Goal: Task Accomplishment & Management: Use online tool/utility

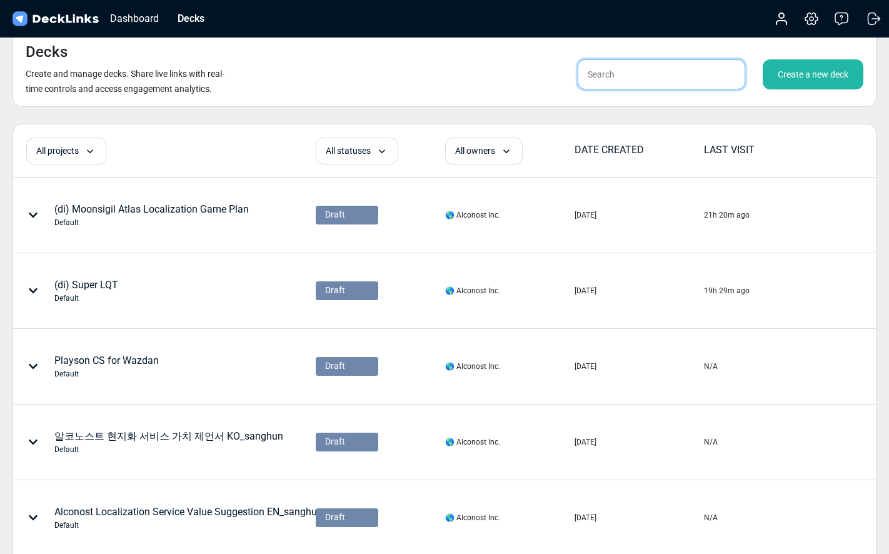
click at [652, 73] on input "text" at bounding box center [662, 74] width 168 height 30
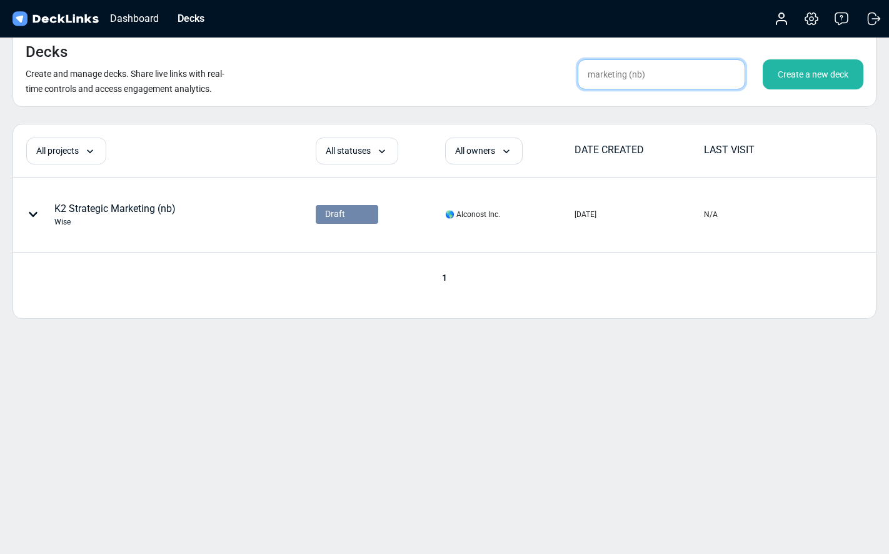
click at [652, 75] on input "marketing (nb)" at bounding box center [662, 74] width 168 height 30
drag, startPoint x: 628, startPoint y: 76, endPoint x: 543, endPoint y: 69, distance: 85.3
click at [543, 69] on div "marketing (nb) Create a new deck" at bounding box center [695, 74] width 335 height 30
type input "(nb)"
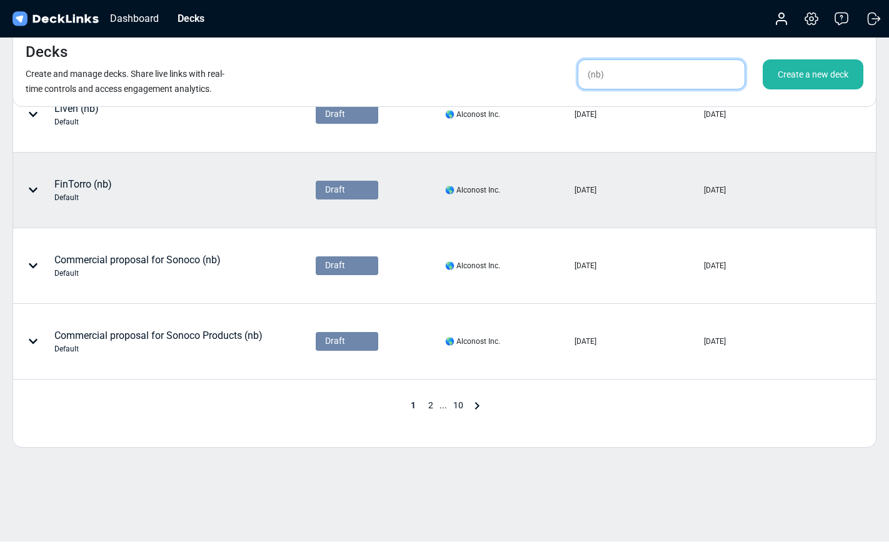
scroll to position [557, 0]
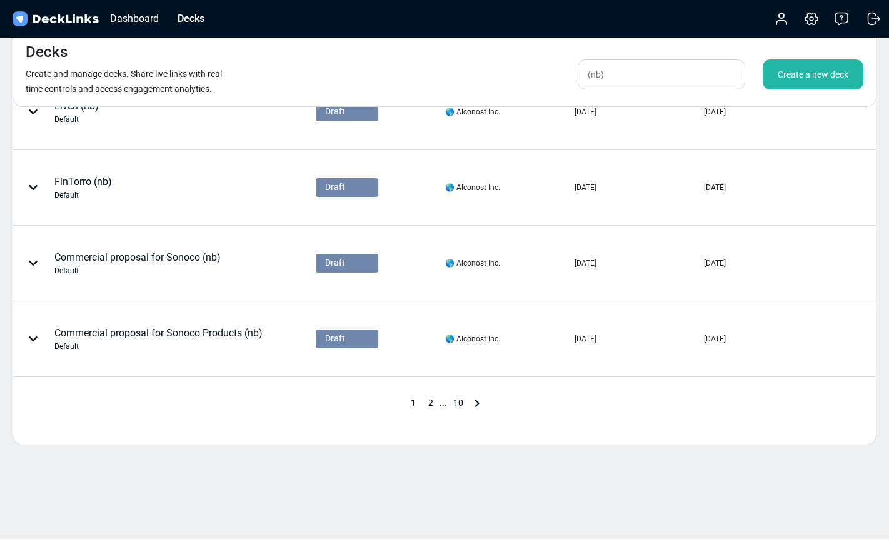
click at [424, 400] on span "2" at bounding box center [431, 403] width 18 height 10
click at [446, 405] on span "3" at bounding box center [447, 403] width 18 height 10
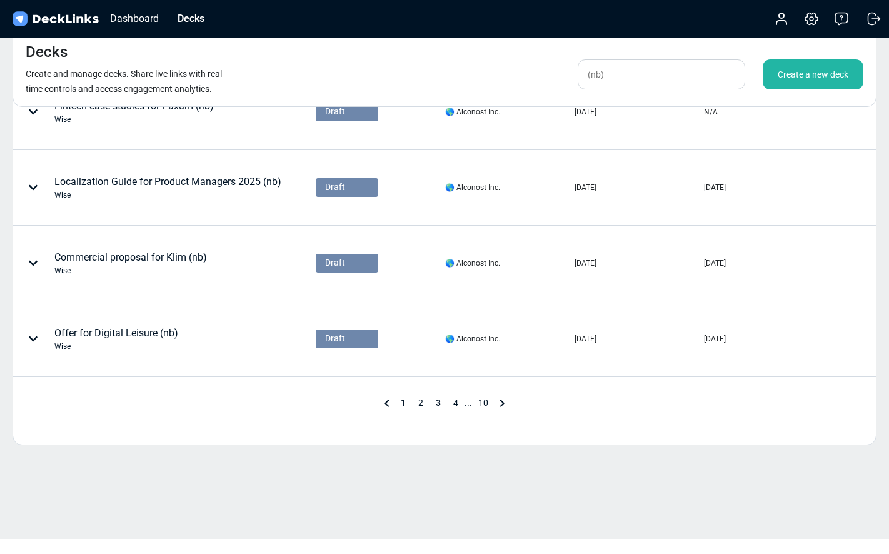
click at [453, 401] on span "4" at bounding box center [456, 403] width 18 height 10
click at [460, 401] on span "5" at bounding box center [460, 403] width 18 height 10
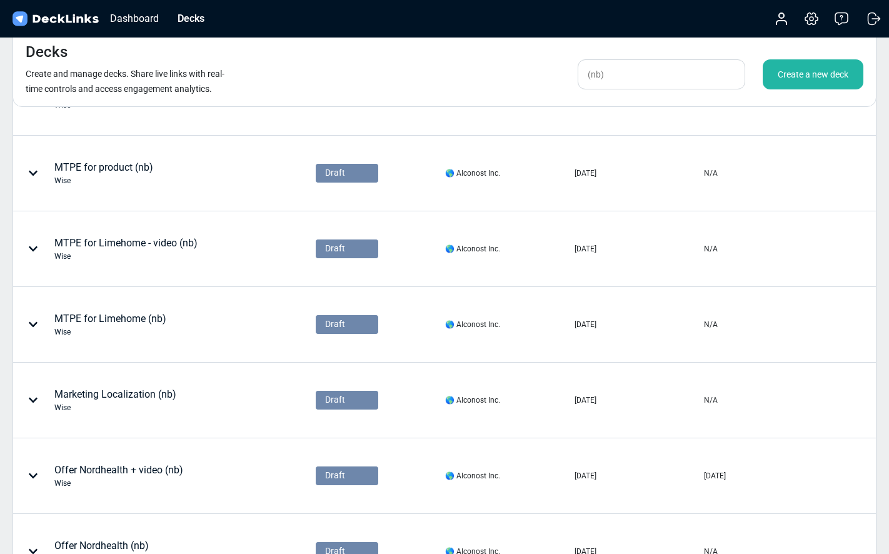
scroll to position [268, 0]
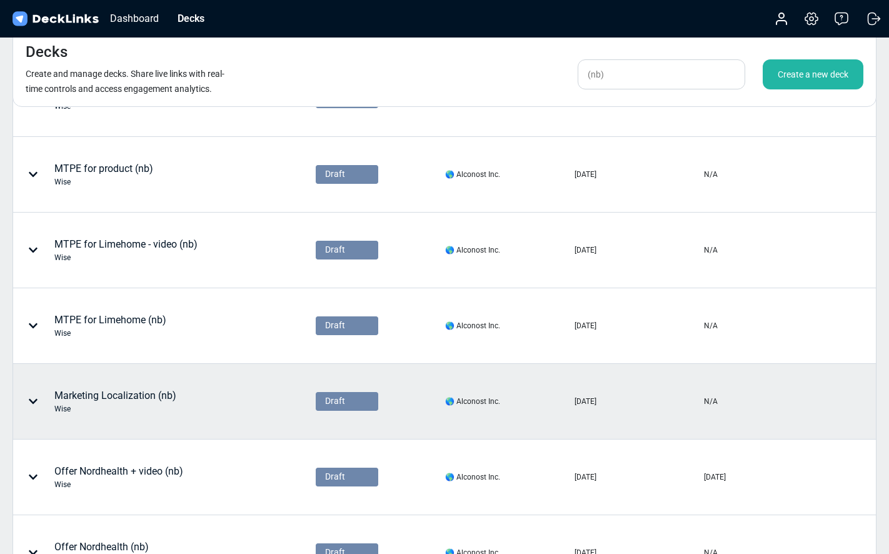
click at [206, 411] on div "Marketing Localization (nb) Wise" at bounding box center [127, 402] width 226 height 38
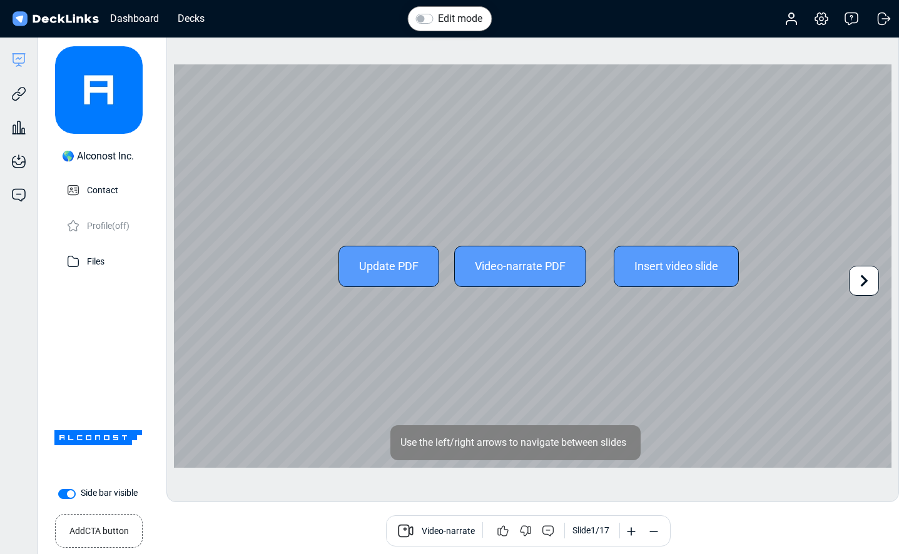
click at [867, 278] on icon at bounding box center [864, 281] width 24 height 24
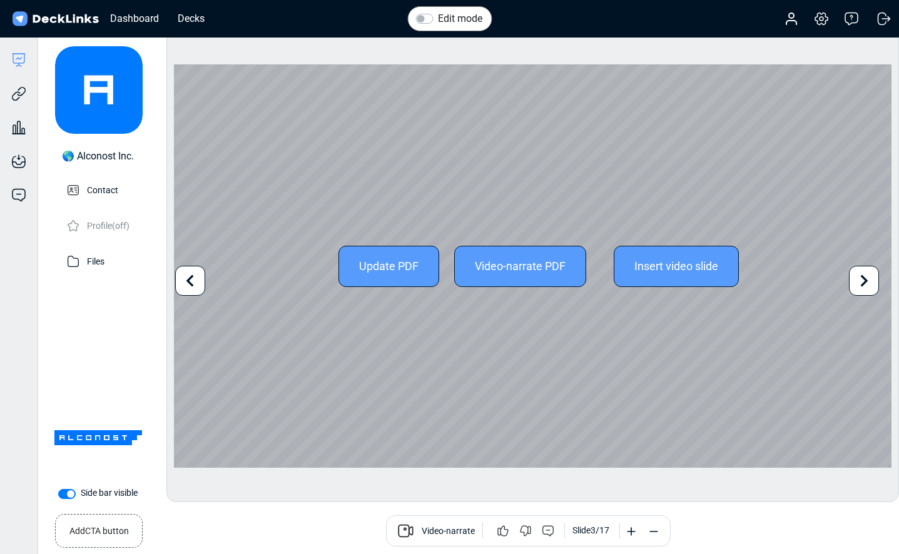
click at [182, 285] on icon at bounding box center [190, 281] width 24 height 24
click at [854, 278] on icon at bounding box center [864, 281] width 24 height 24
click at [858, 285] on icon at bounding box center [864, 281] width 24 height 24
click at [864, 283] on icon at bounding box center [864, 281] width 8 height 12
click at [864, 283] on div "Update PDF Video-narrate PDF Insert video slide Use the left/right arrows to na…" at bounding box center [532, 265] width 717 height 403
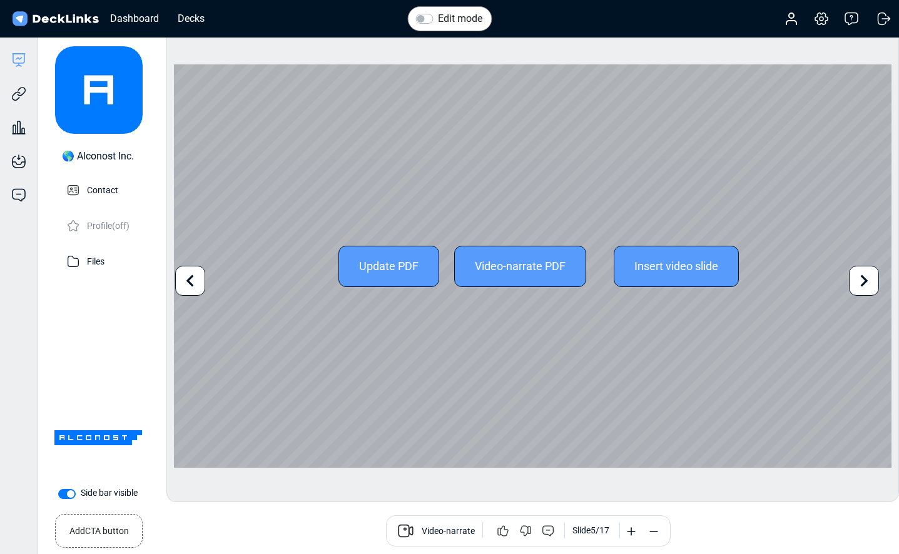
click at [864, 283] on icon at bounding box center [864, 281] width 8 height 12
click at [860, 283] on icon at bounding box center [864, 281] width 24 height 24
click at [872, 281] on icon at bounding box center [864, 281] width 24 height 24
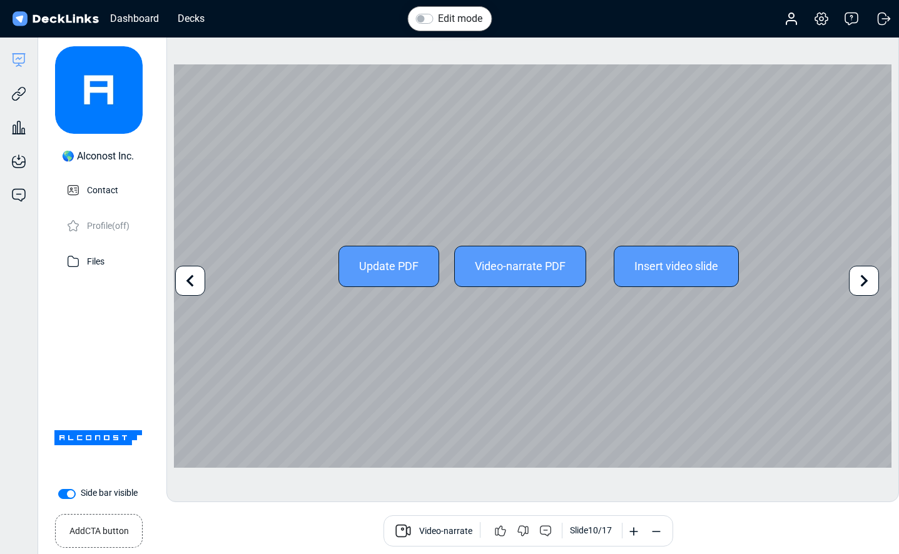
click at [202, 283] on div "Update PDF Video-narrate PDF Insert video slide Use the left/right arrows to na…" at bounding box center [532, 265] width 717 height 403
click at [866, 281] on icon at bounding box center [864, 281] width 8 height 12
click at [867, 278] on icon at bounding box center [864, 281] width 24 height 24
click at [867, 278] on div "Update PDF Video-narrate PDF Insert video slide Use the left/right arrows to na…" at bounding box center [532, 265] width 717 height 403
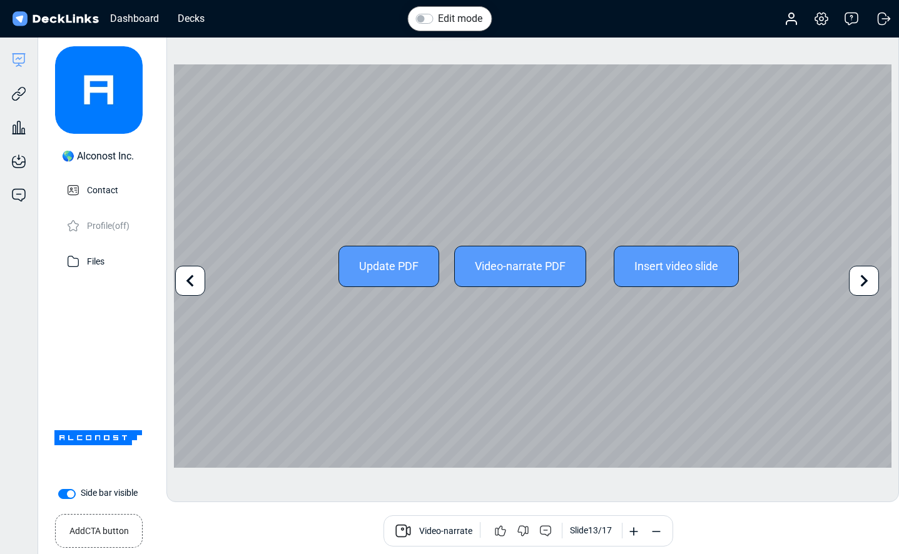
click at [867, 279] on icon at bounding box center [864, 281] width 24 height 24
click at [867, 279] on div "Update PDF Video-narrate PDF Insert video slide Use the left/right arrows to na…" at bounding box center [532, 265] width 717 height 403
click at [195, 286] on icon at bounding box center [190, 281] width 24 height 24
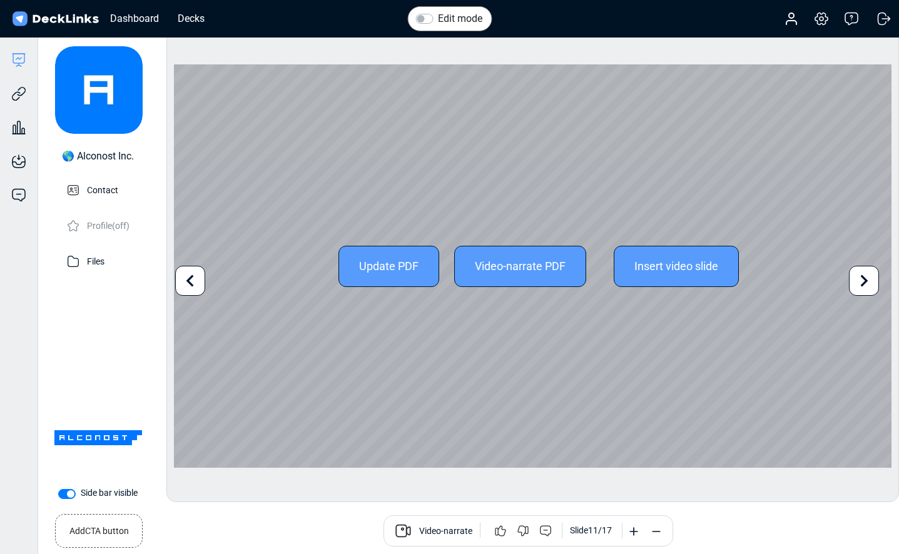
click at [195, 286] on icon at bounding box center [190, 281] width 24 height 24
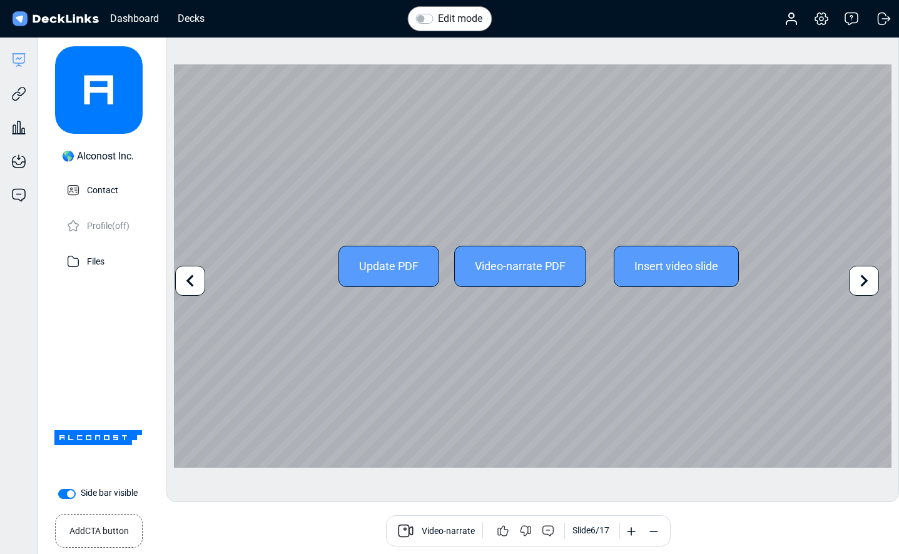
click at [867, 274] on icon at bounding box center [864, 281] width 24 height 24
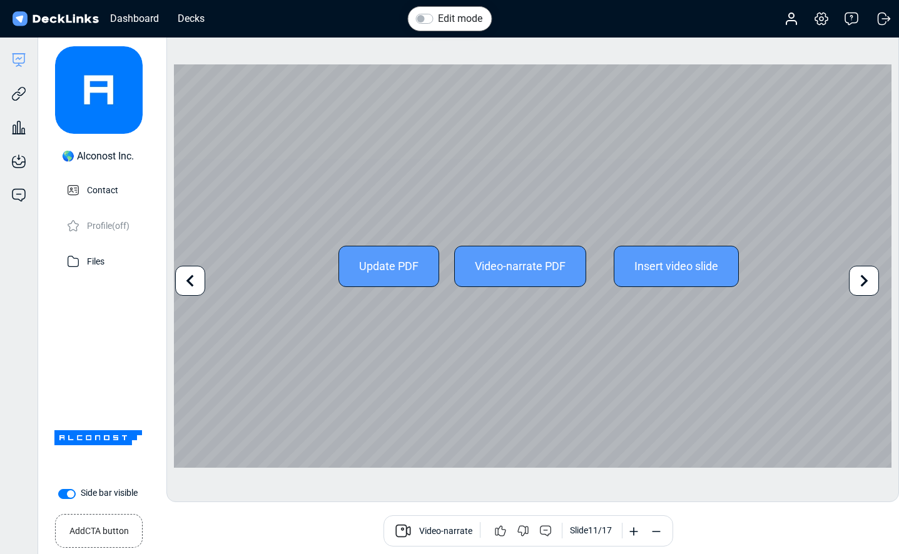
click at [867, 274] on icon at bounding box center [864, 281] width 24 height 24
click at [865, 278] on icon at bounding box center [864, 281] width 24 height 24
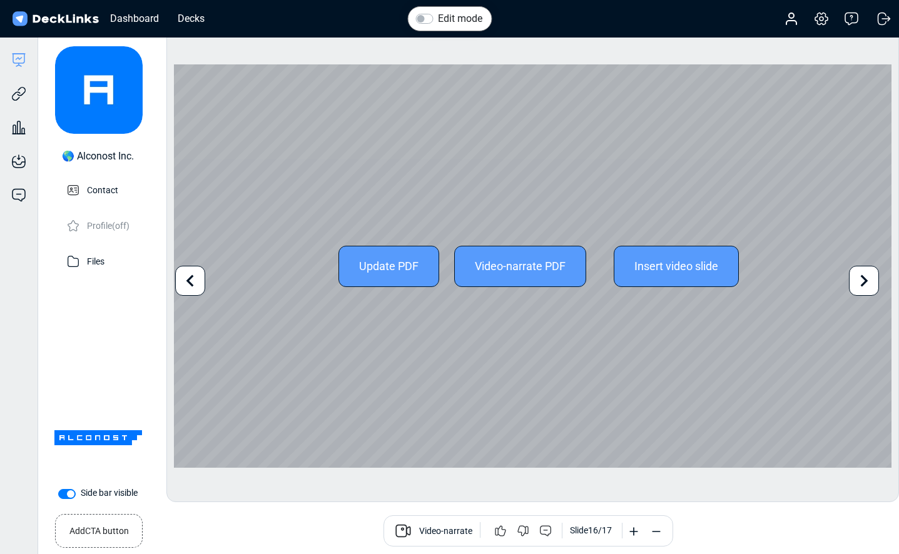
click at [865, 278] on icon at bounding box center [864, 281] width 24 height 24
click at [865, 278] on div "Update PDF Video-narrate PDF Insert video slide" at bounding box center [532, 265] width 717 height 403
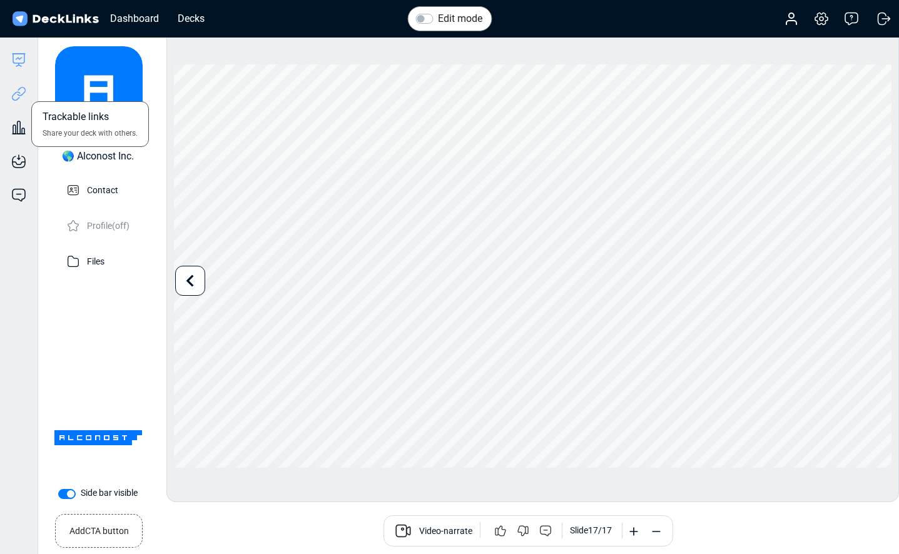
click at [18, 100] on icon at bounding box center [18, 93] width 15 height 15
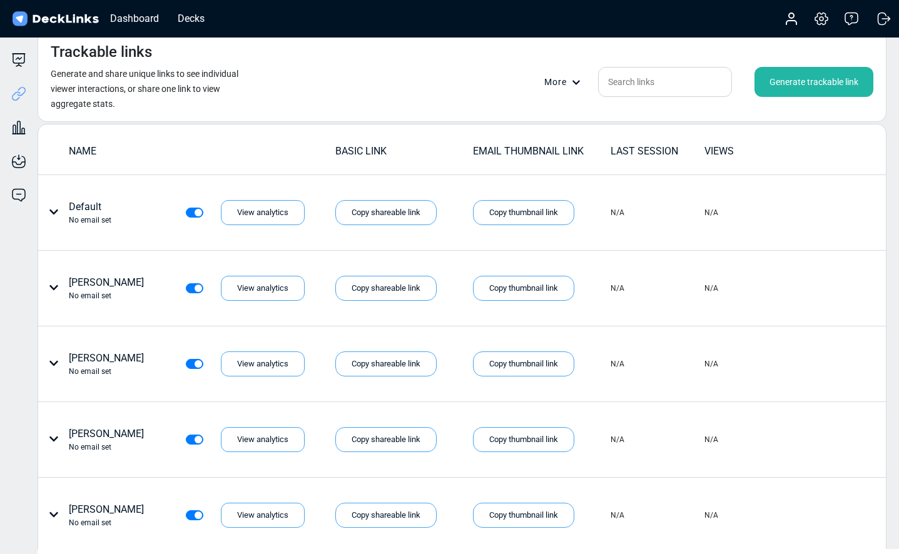
click at [794, 83] on div "Generate trackable link" at bounding box center [813, 82] width 119 height 30
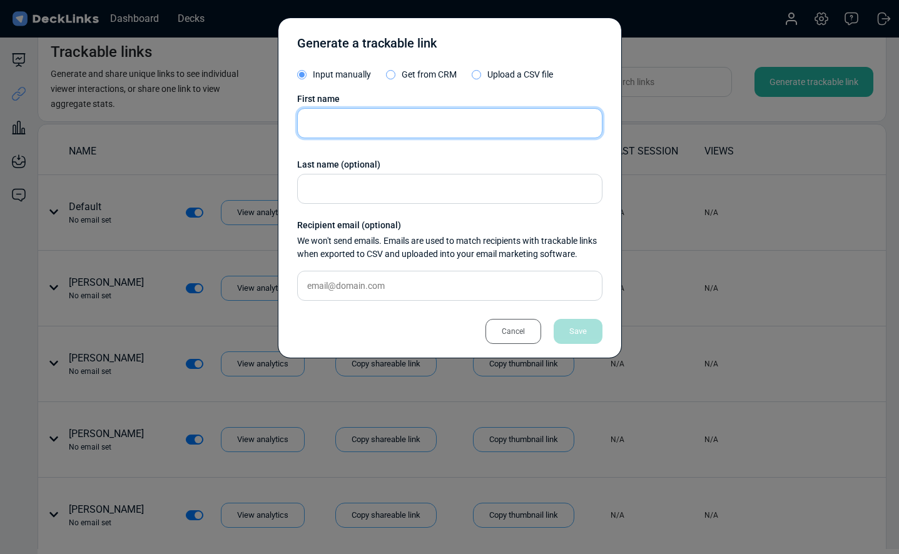
click at [362, 123] on input "text" at bounding box center [449, 123] width 305 height 30
paste input "[PERSON_NAME]"
drag, startPoint x: 371, startPoint y: 128, endPoint x: 335, endPoint y: 128, distance: 35.6
click at [335, 128] on input "[PERSON_NAME]" at bounding box center [449, 123] width 305 height 30
type input "Gernot"
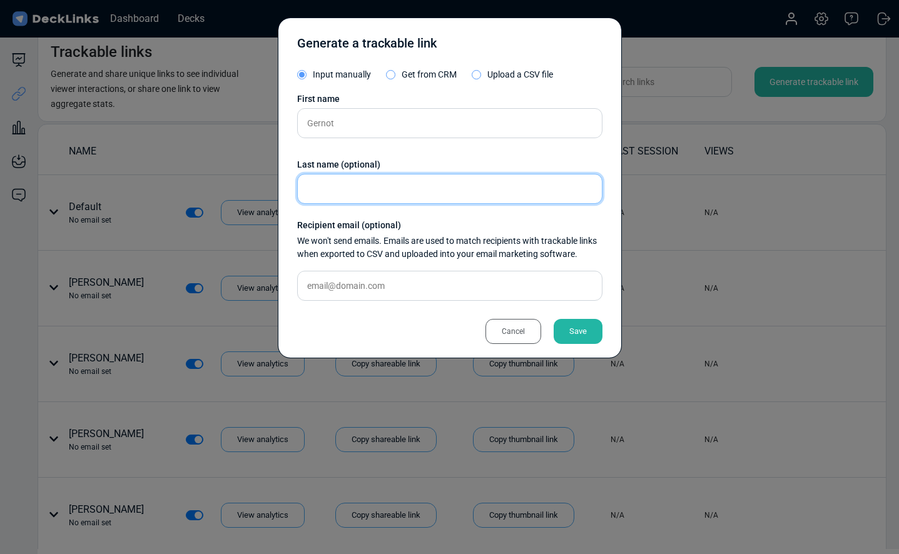
click at [335, 194] on input "text" at bounding box center [449, 189] width 305 height 30
paste input "[PERSON_NAME]"
type input "[PERSON_NAME]"
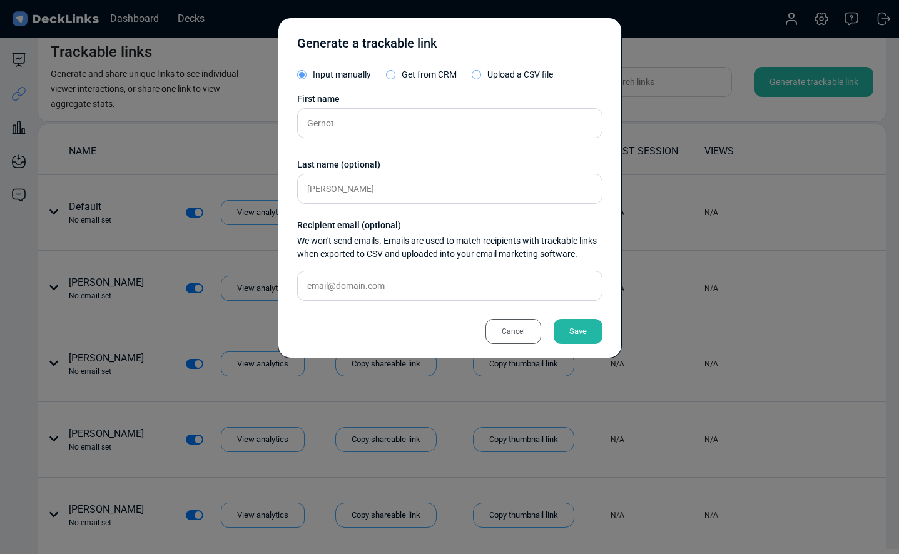
click at [575, 328] on div "Save" at bounding box center [577, 331] width 49 height 25
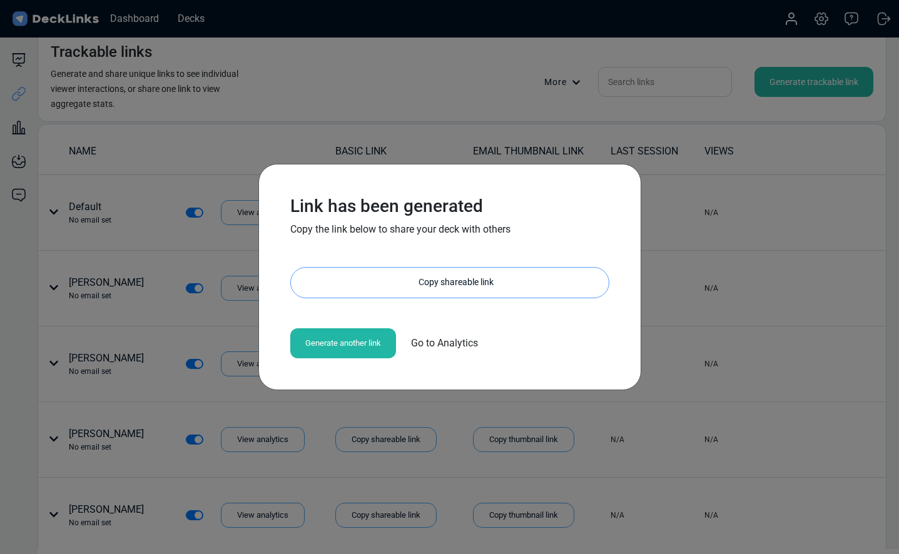
click at [550, 288] on div "Copy shareable link" at bounding box center [455, 283] width 305 height 30
